Goal: Information Seeking & Learning: Learn about a topic

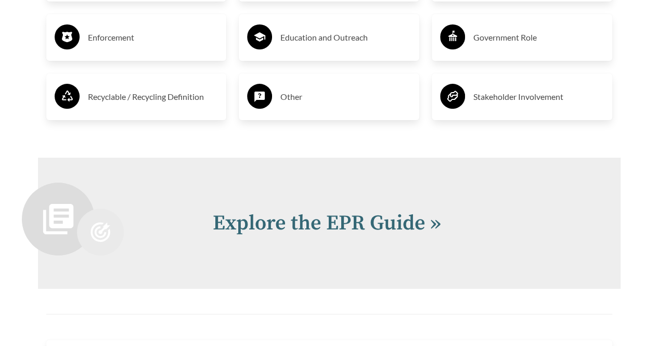
scroll to position [2184, 0]
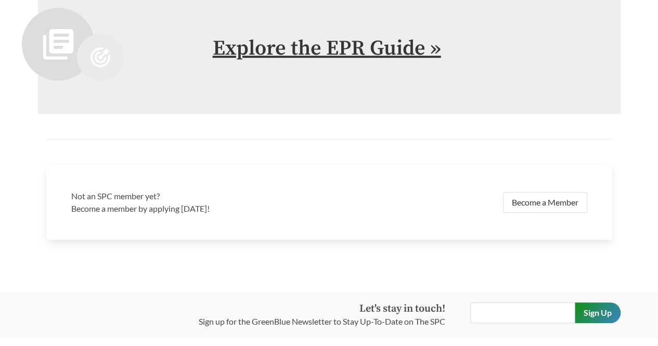
click at [420, 59] on link "Explore the EPR Guide »" at bounding box center [327, 48] width 228 height 26
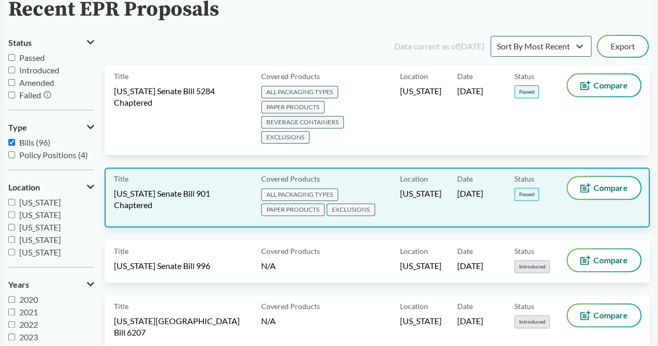
scroll to position [104, 0]
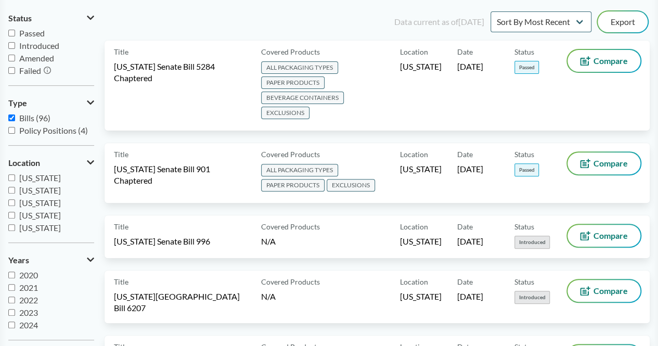
click at [12, 46] on input "Introduced" at bounding box center [11, 45] width 7 height 7
checkbox input "true"
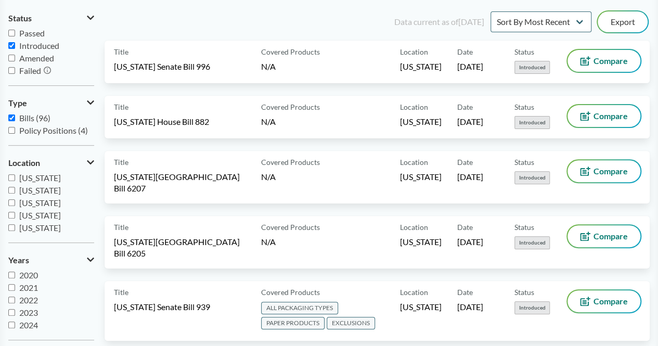
click at [12, 33] on input "Passed" at bounding box center [11, 33] width 7 height 7
checkbox input "true"
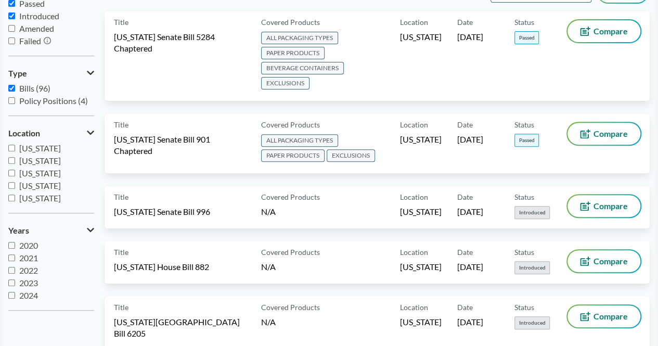
scroll to position [0, 0]
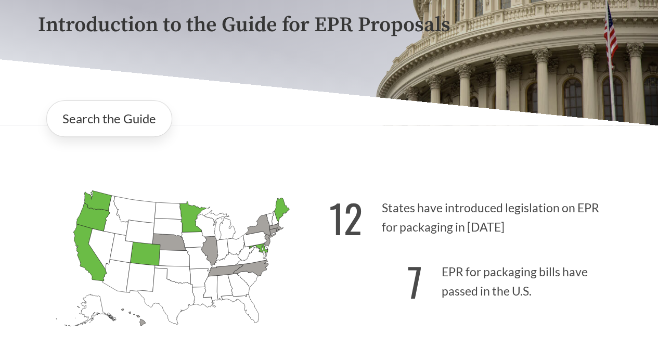
scroll to position [260, 0]
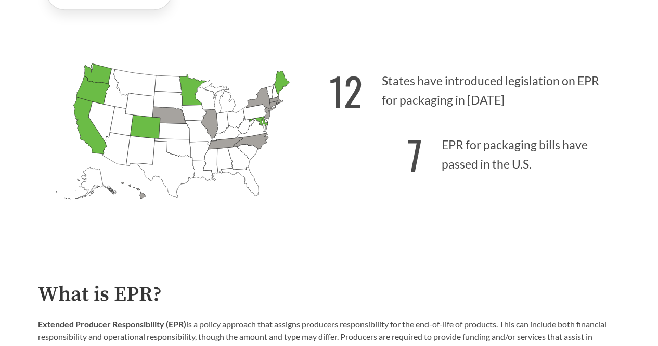
click at [343, 92] on strong "12" at bounding box center [345, 91] width 33 height 58
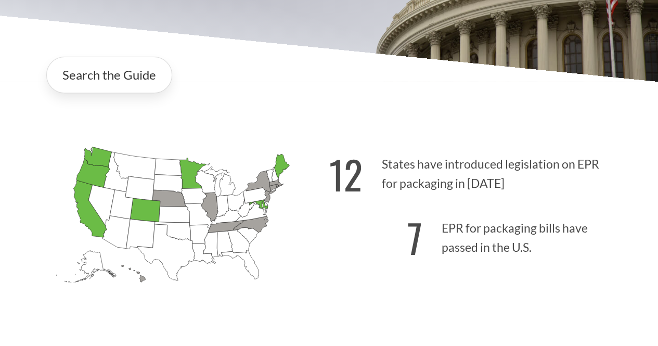
scroll to position [104, 0]
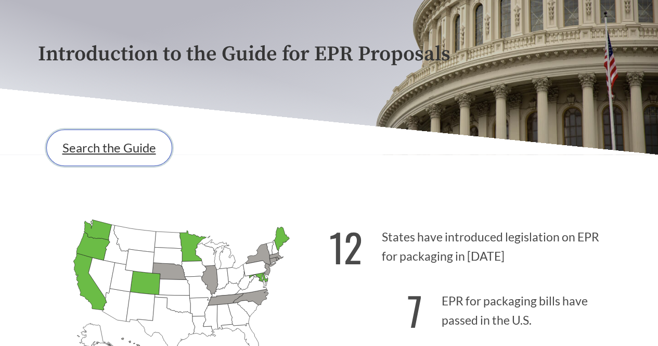
click at [140, 158] on link "Search the Guide" at bounding box center [109, 147] width 126 height 36
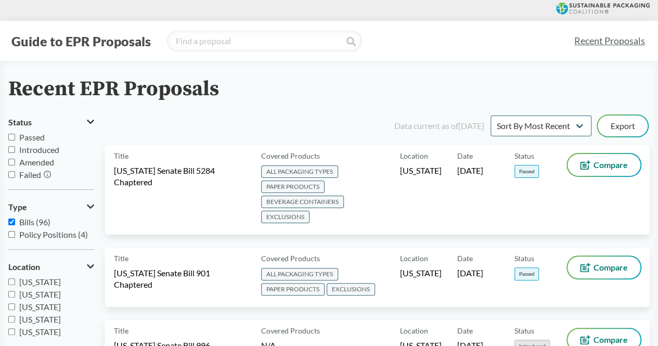
click at [12, 175] on input "Failed" at bounding box center [11, 174] width 7 height 7
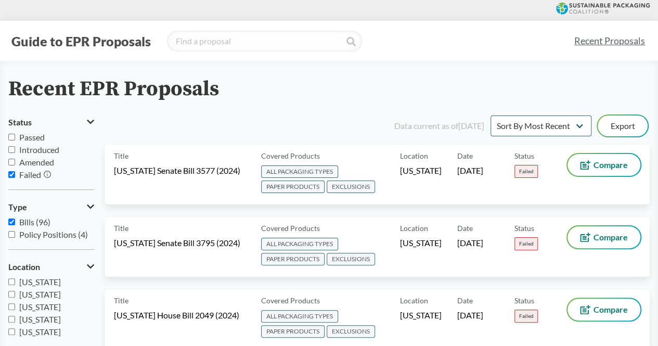
click at [13, 173] on input "Failed" at bounding box center [11, 174] width 7 height 7
checkbox input "false"
click at [14, 165] on input "Amended" at bounding box center [11, 162] width 7 height 7
checkbox input "true"
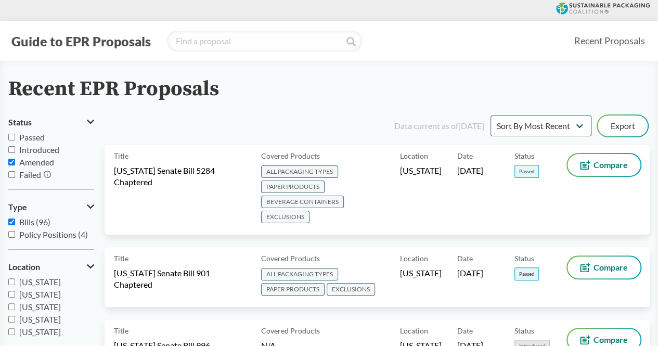
click at [16, 149] on label "Introduced" at bounding box center [51, 150] width 86 height 12
click at [15, 149] on input "Introduced" at bounding box center [11, 149] width 7 height 7
checkbox input "true"
click at [15, 139] on label "Passed" at bounding box center [51, 137] width 86 height 12
click at [15, 139] on input "Passed" at bounding box center [11, 137] width 7 height 7
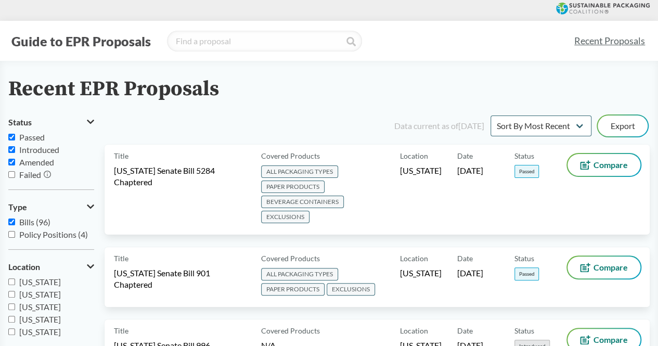
checkbox input "true"
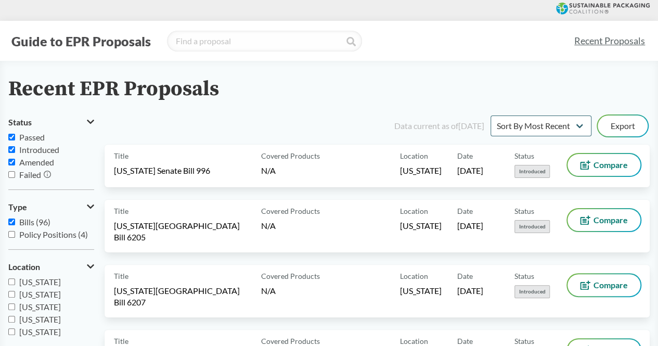
scroll to position [17, 0]
click at [12, 178] on label "Failed" at bounding box center [51, 174] width 86 height 12
click at [12, 178] on input "Failed" at bounding box center [11, 174] width 7 height 7
checkbox input "true"
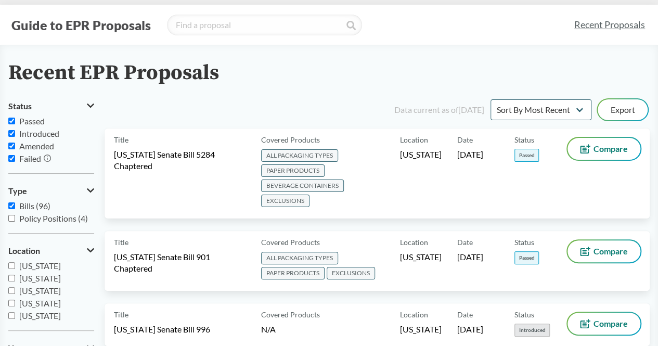
scroll to position [0, 0]
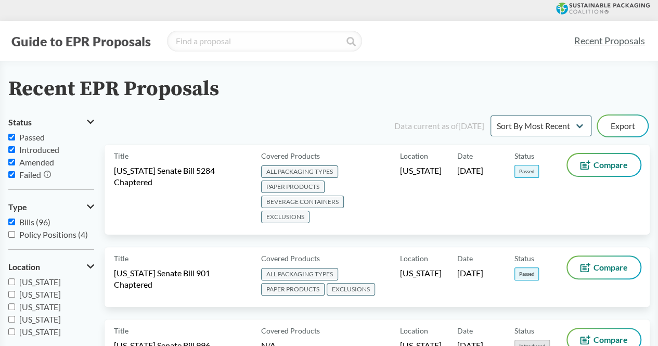
click at [14, 320] on input "[US_STATE]" at bounding box center [11, 319] width 7 height 7
checkbox input "true"
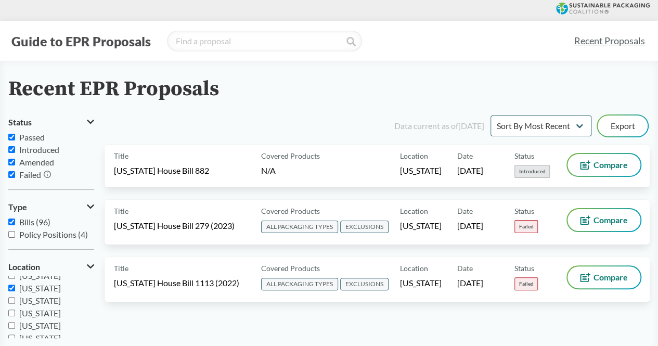
scroll to position [51, 0]
click at [12, 304] on input "[US_STATE]" at bounding box center [11, 305] width 7 height 7
checkbox input "true"
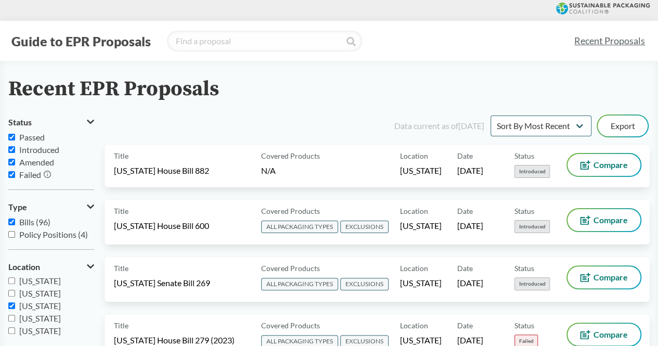
click at [10, 329] on input "[US_STATE]" at bounding box center [11, 330] width 7 height 7
checkbox input "true"
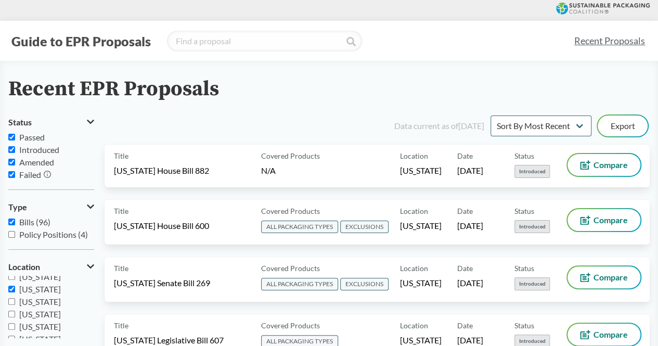
click at [11, 327] on input "[US_STATE]" at bounding box center [11, 326] width 7 height 7
checkbox input "true"
click at [12, 299] on input "[US_STATE]" at bounding box center [11, 297] width 7 height 7
checkbox input "true"
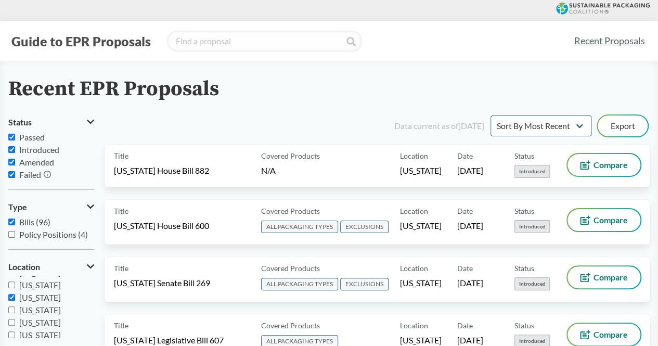
click at [10, 320] on input "[US_STATE]" at bounding box center [11, 322] width 7 height 7
checkbox input "true"
click at [12, 332] on input "[US_STATE]" at bounding box center [11, 334] width 7 height 7
checkbox input "true"
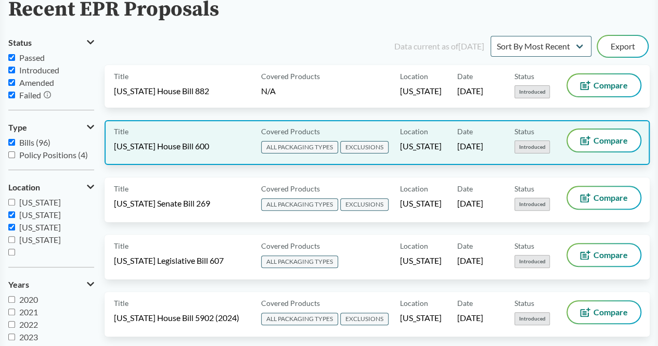
scroll to position [103, 0]
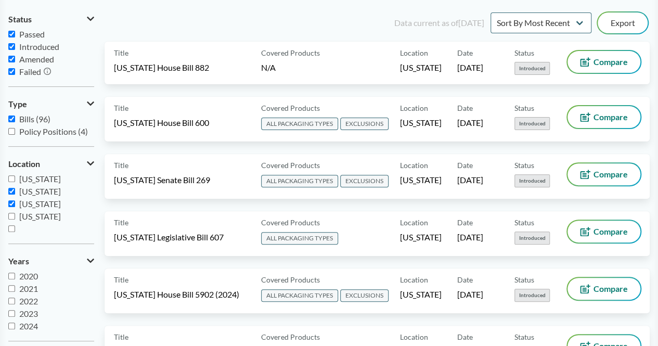
click at [11, 180] on input "[US_STATE]" at bounding box center [11, 178] width 7 height 7
checkbox input "true"
drag, startPoint x: 6, startPoint y: 190, endPoint x: 10, endPoint y: 193, distance: 5.5
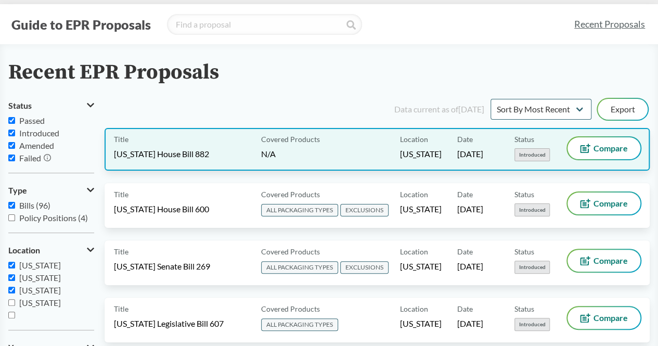
scroll to position [0, 0]
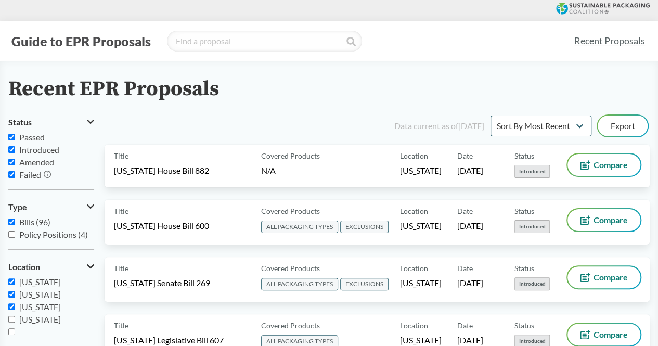
click at [11, 174] on input "Failed" at bounding box center [11, 174] width 7 height 7
checkbox input "false"
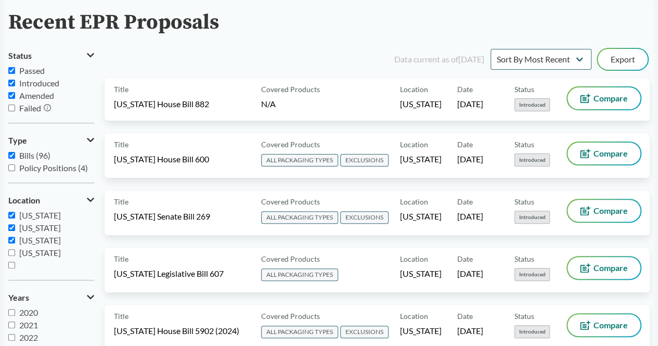
scroll to position [52, 0]
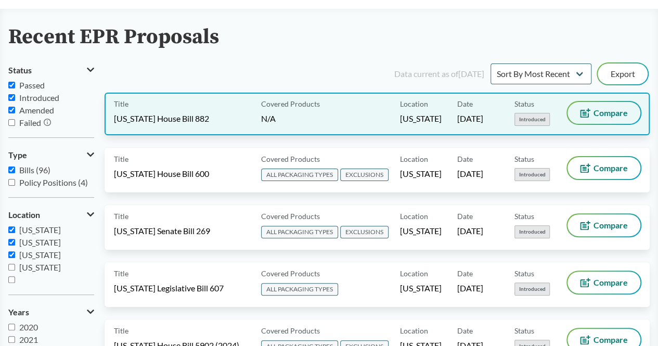
click at [593, 109] on button "Compare" at bounding box center [603, 113] width 73 height 22
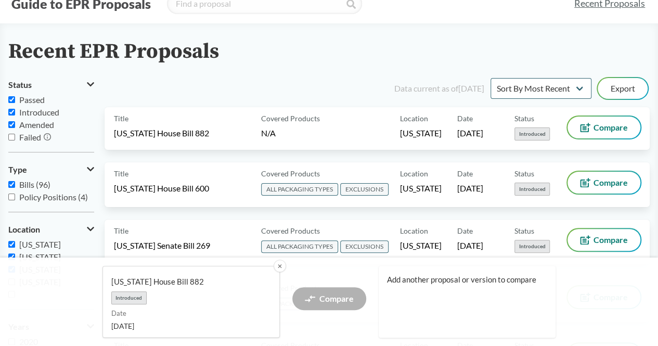
scroll to position [0, 0]
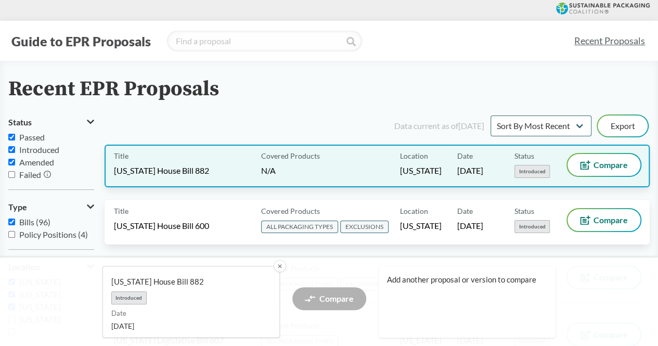
click at [183, 169] on span "[US_STATE] House Bill 882" at bounding box center [161, 170] width 95 height 11
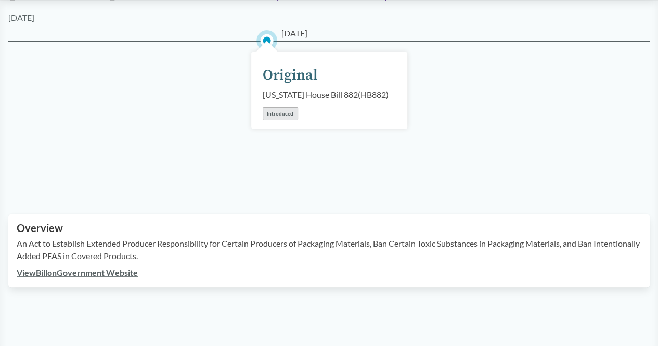
scroll to position [208, 0]
